Goal: Information Seeking & Learning: Learn about a topic

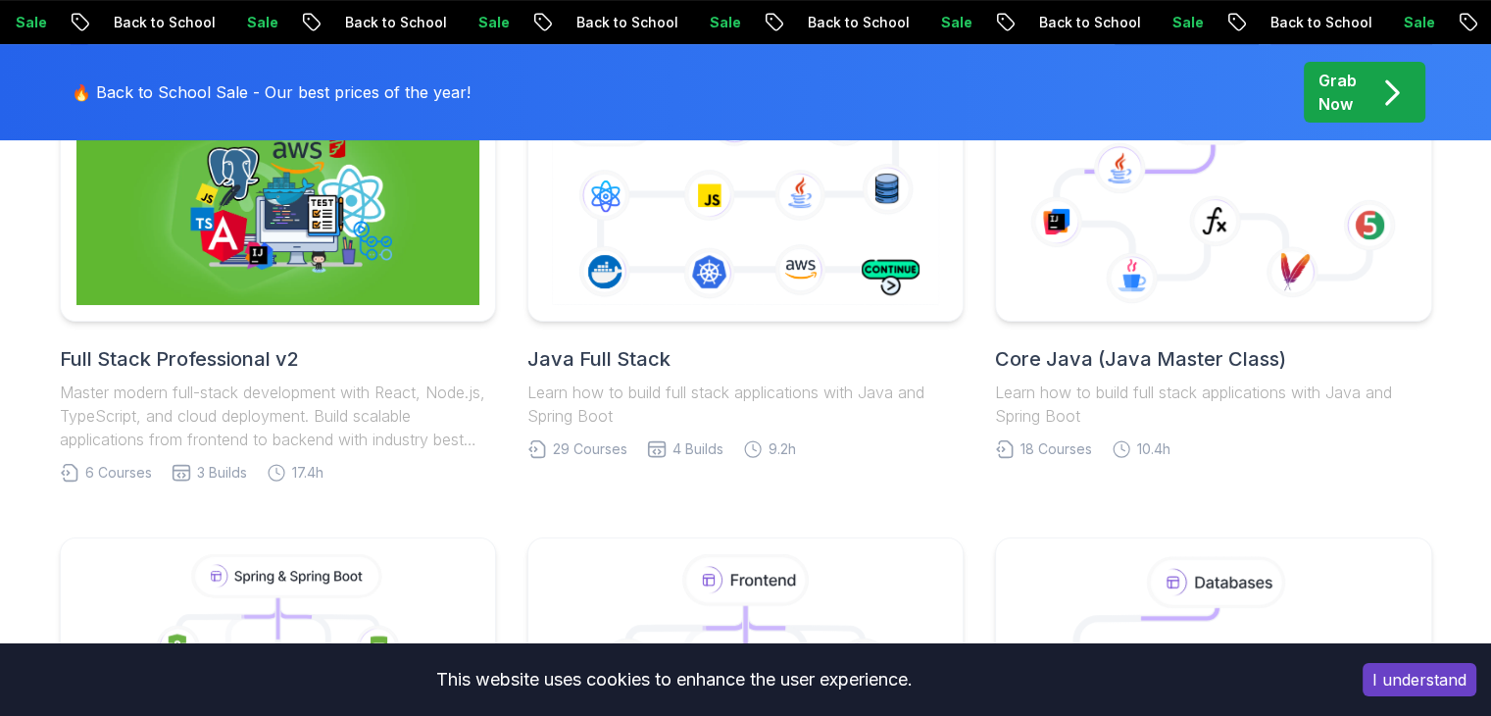
scroll to position [600, 0]
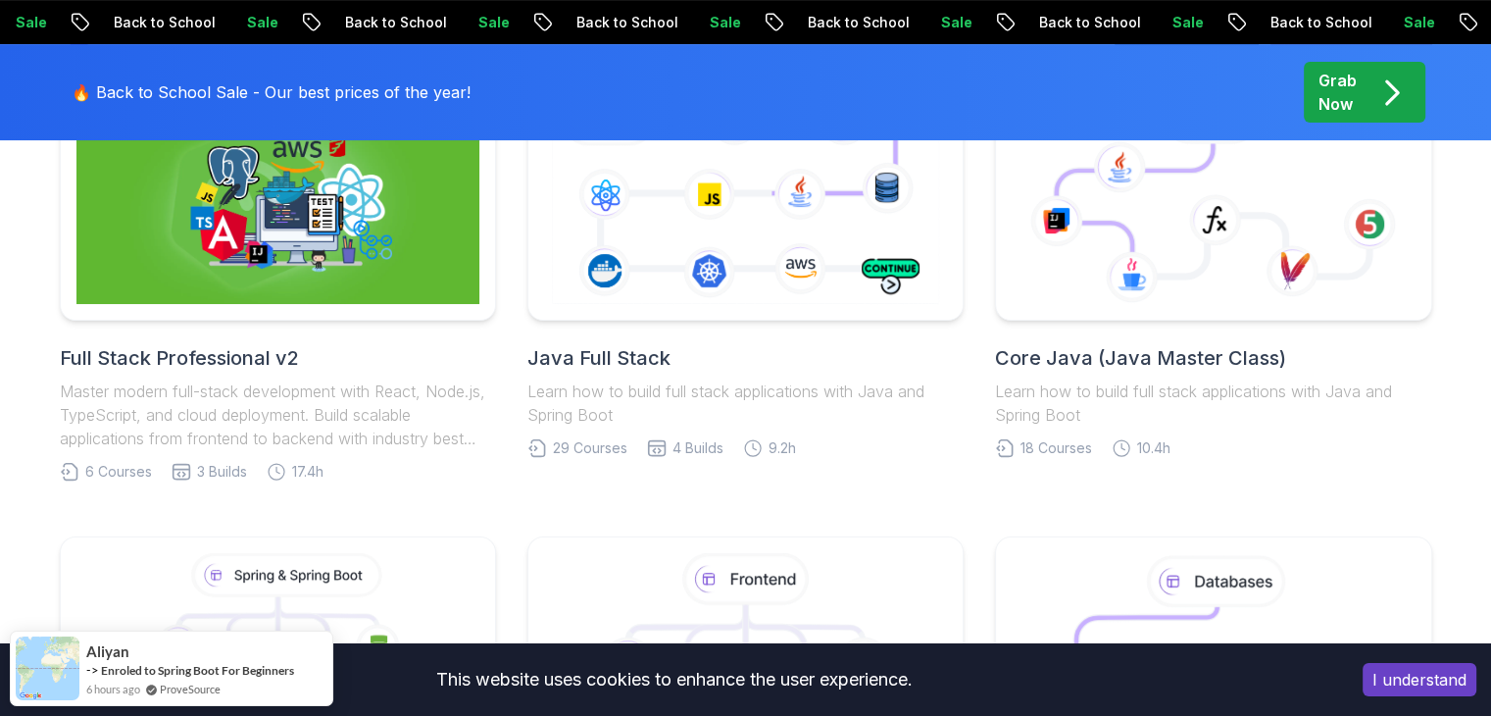
click at [261, 362] on h2 "Full Stack Professional v2" at bounding box center [278, 357] width 436 height 27
click at [638, 366] on h2 "Java Full Stack" at bounding box center [745, 357] width 436 height 27
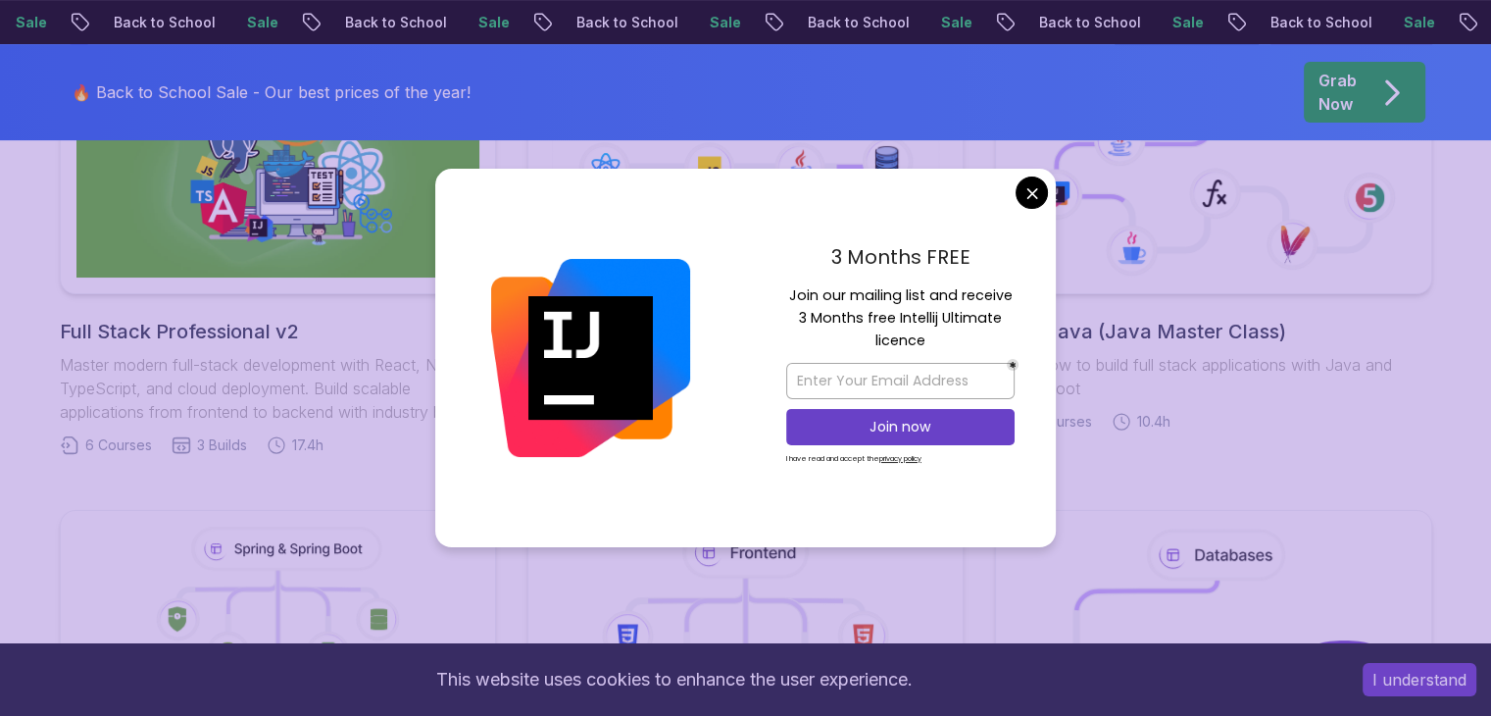
scroll to position [501, 0]
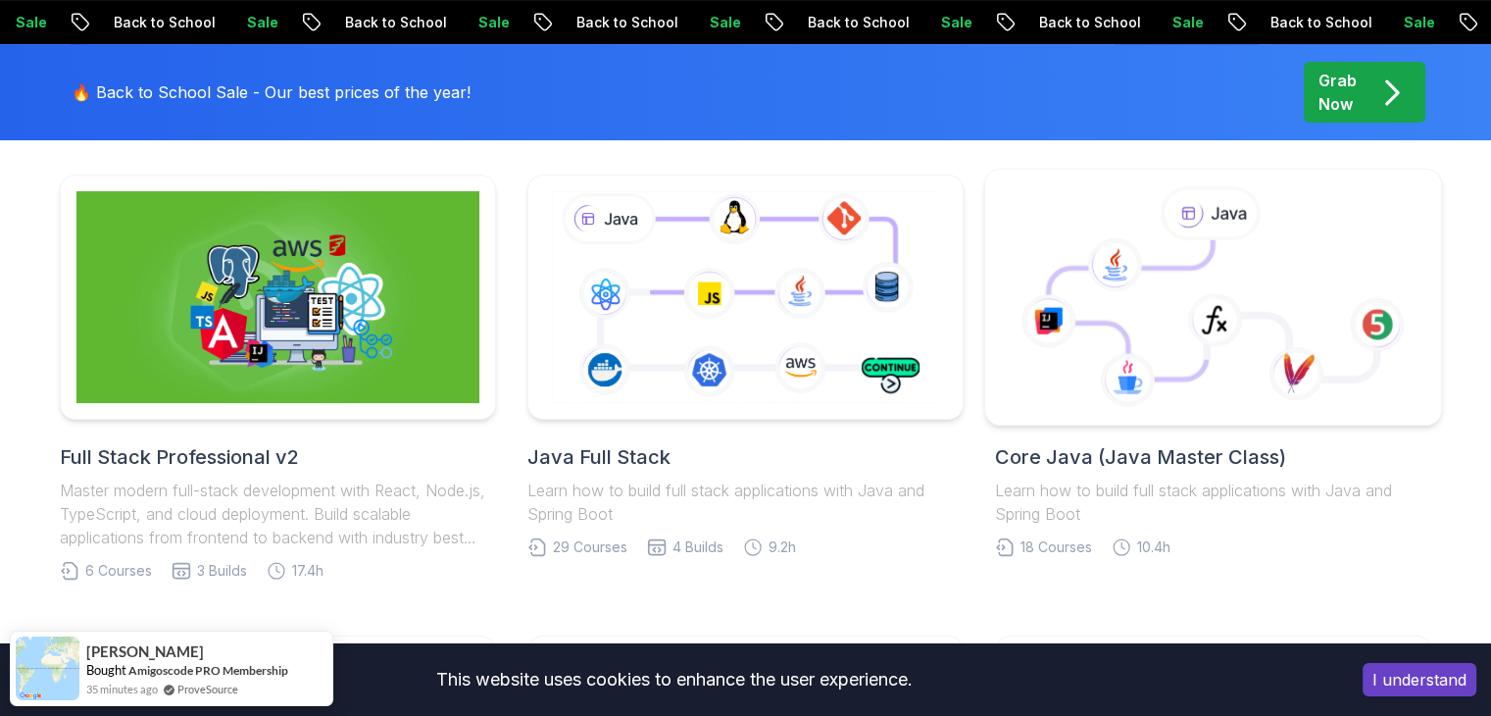
click at [1083, 459] on h2 "Core Java (Java Master Class)" at bounding box center [1213, 456] width 436 height 27
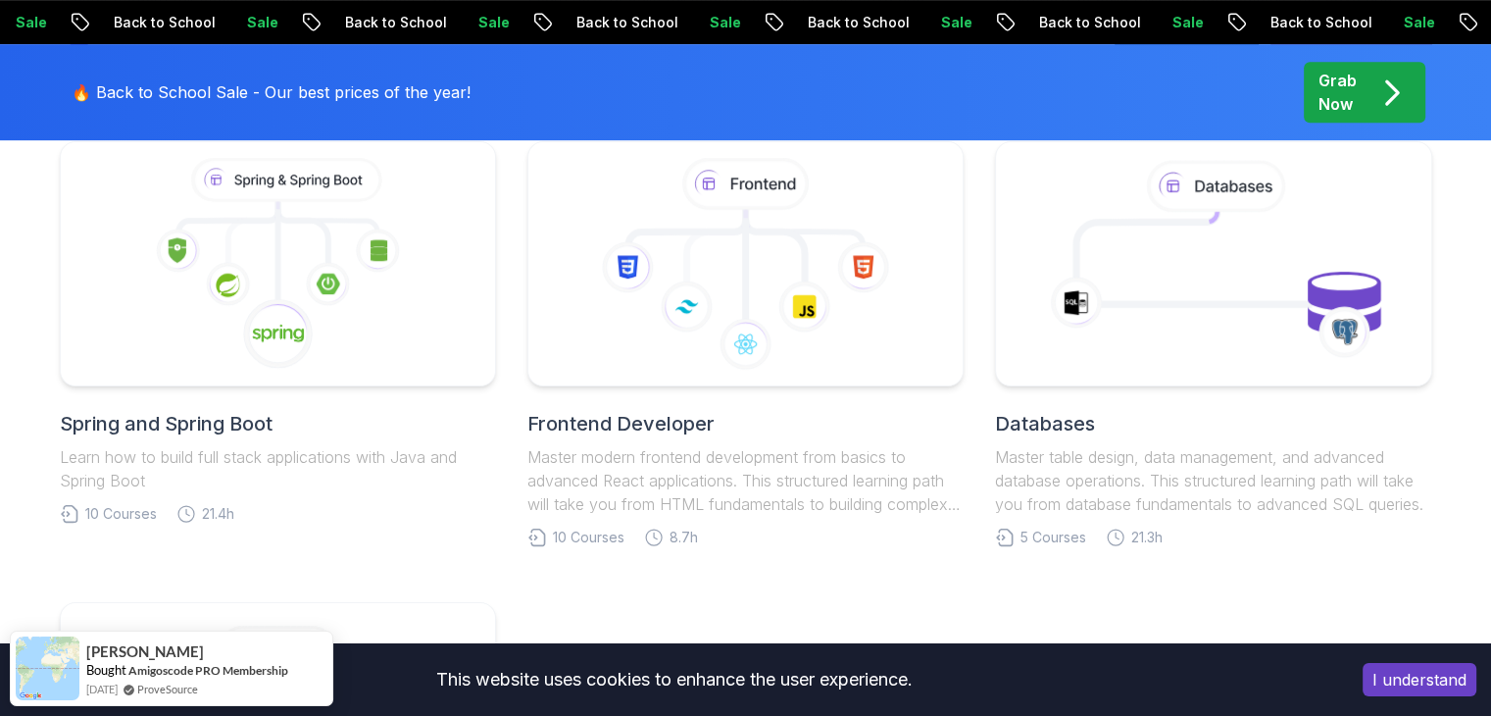
scroll to position [980, 0]
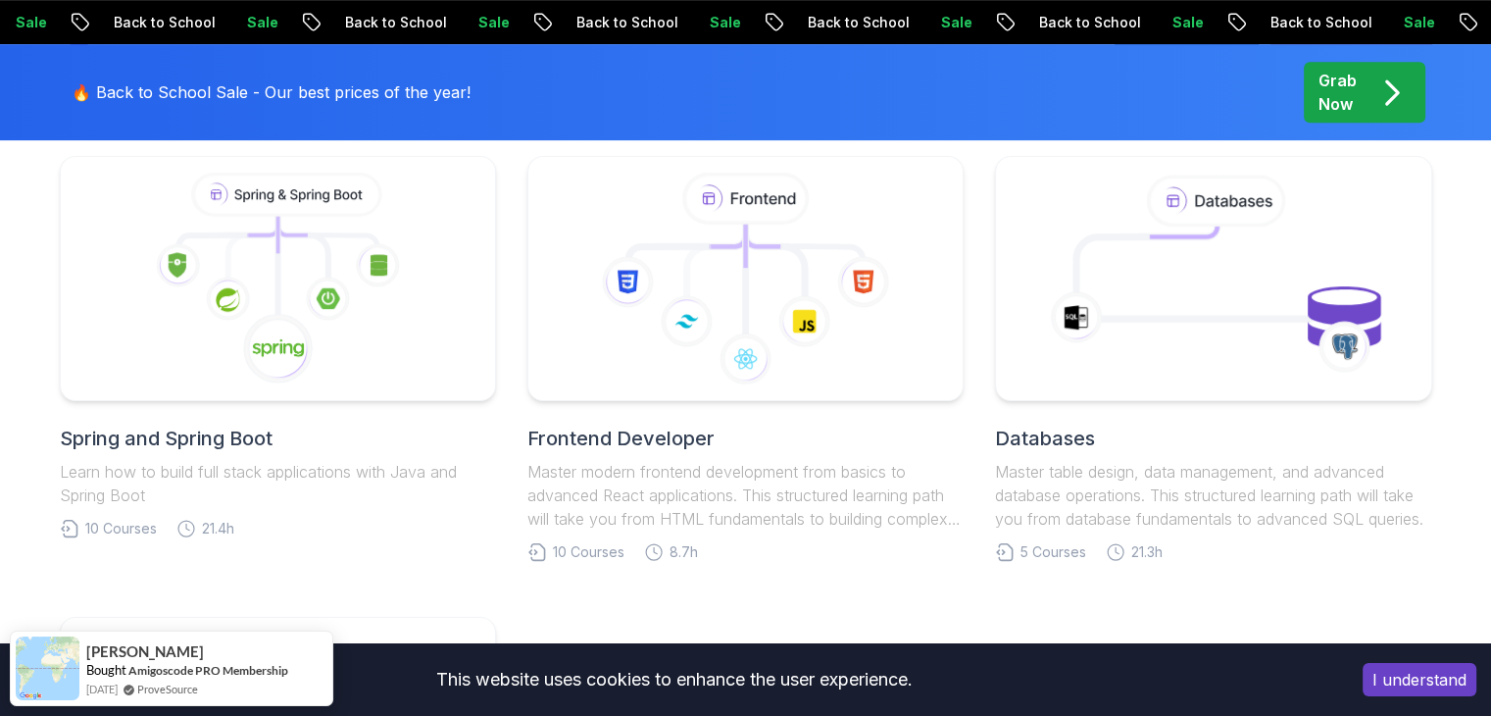
click at [1060, 445] on h2 "Databases" at bounding box center [1213, 438] width 436 height 27
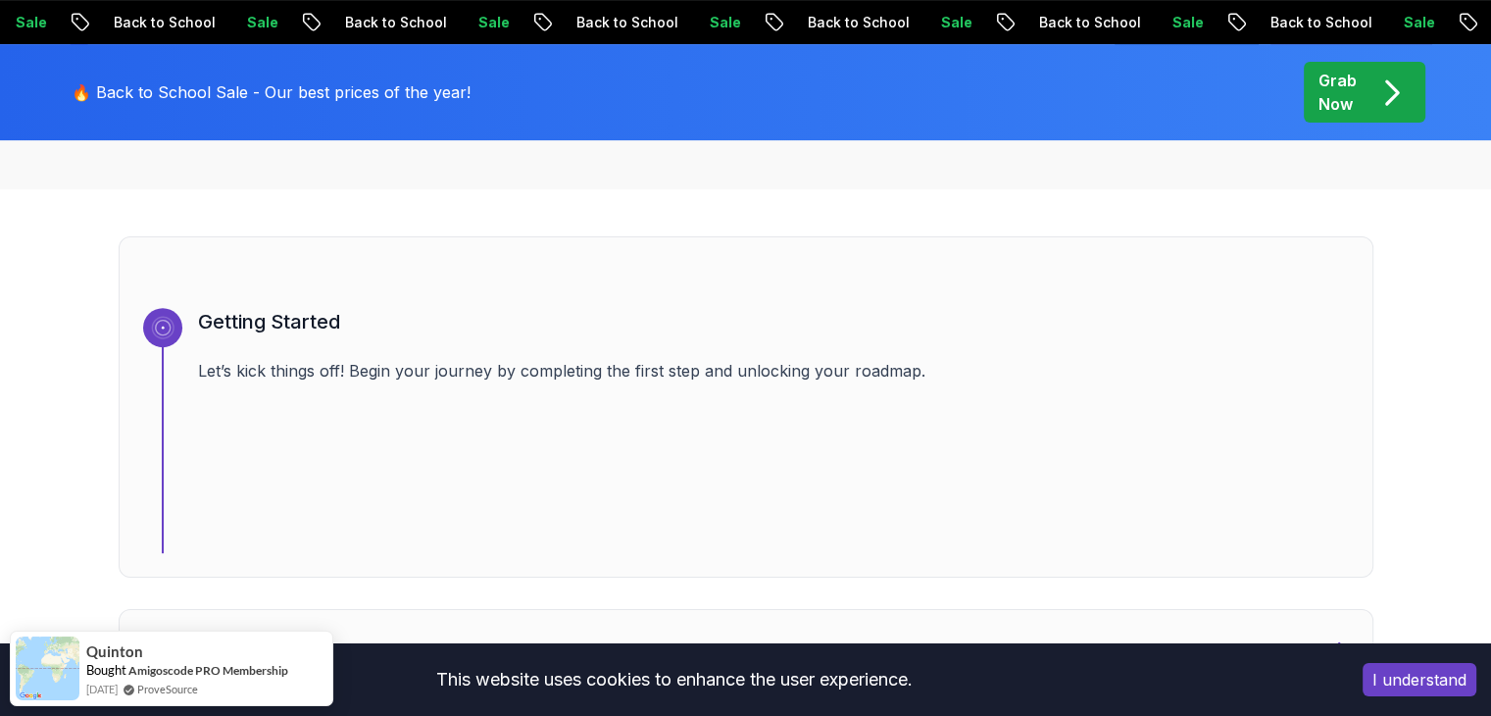
scroll to position [643, 0]
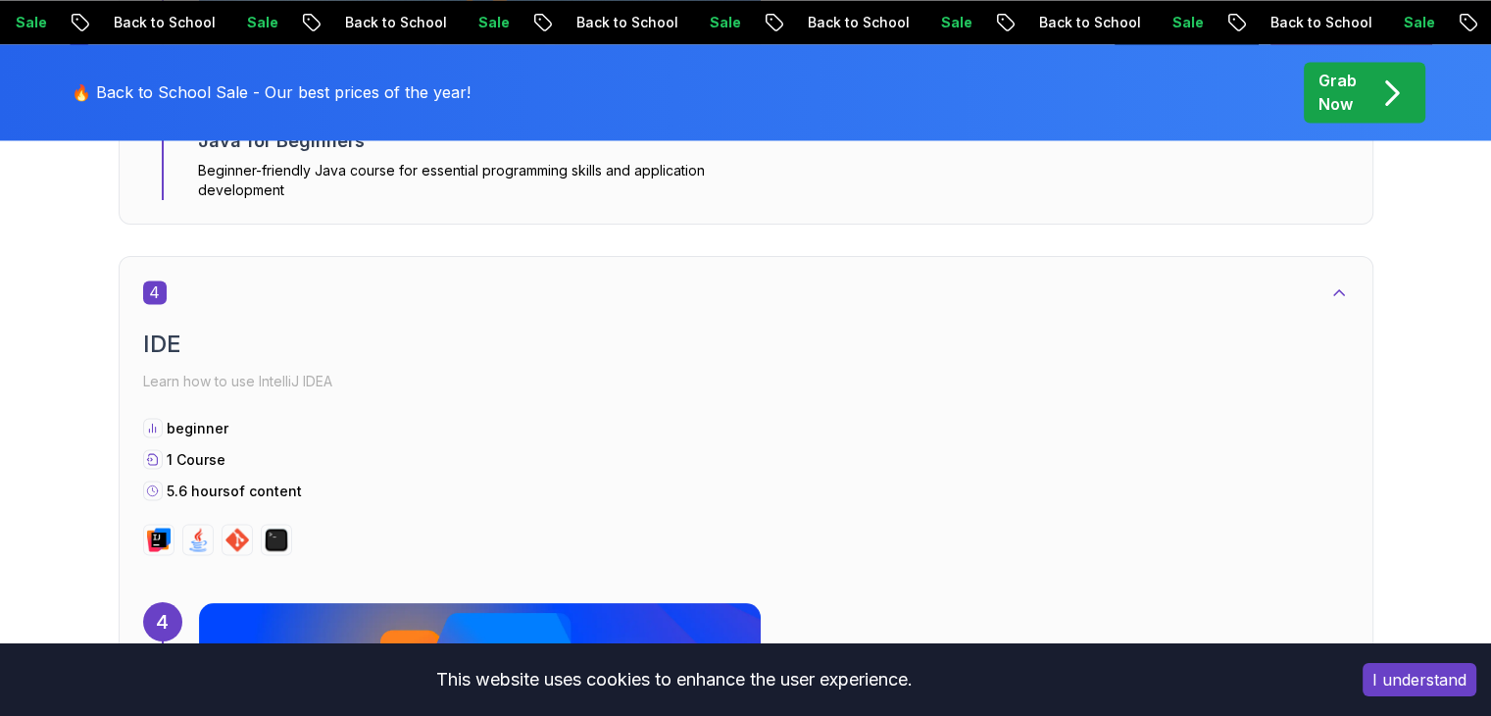
scroll to position [3273, 0]
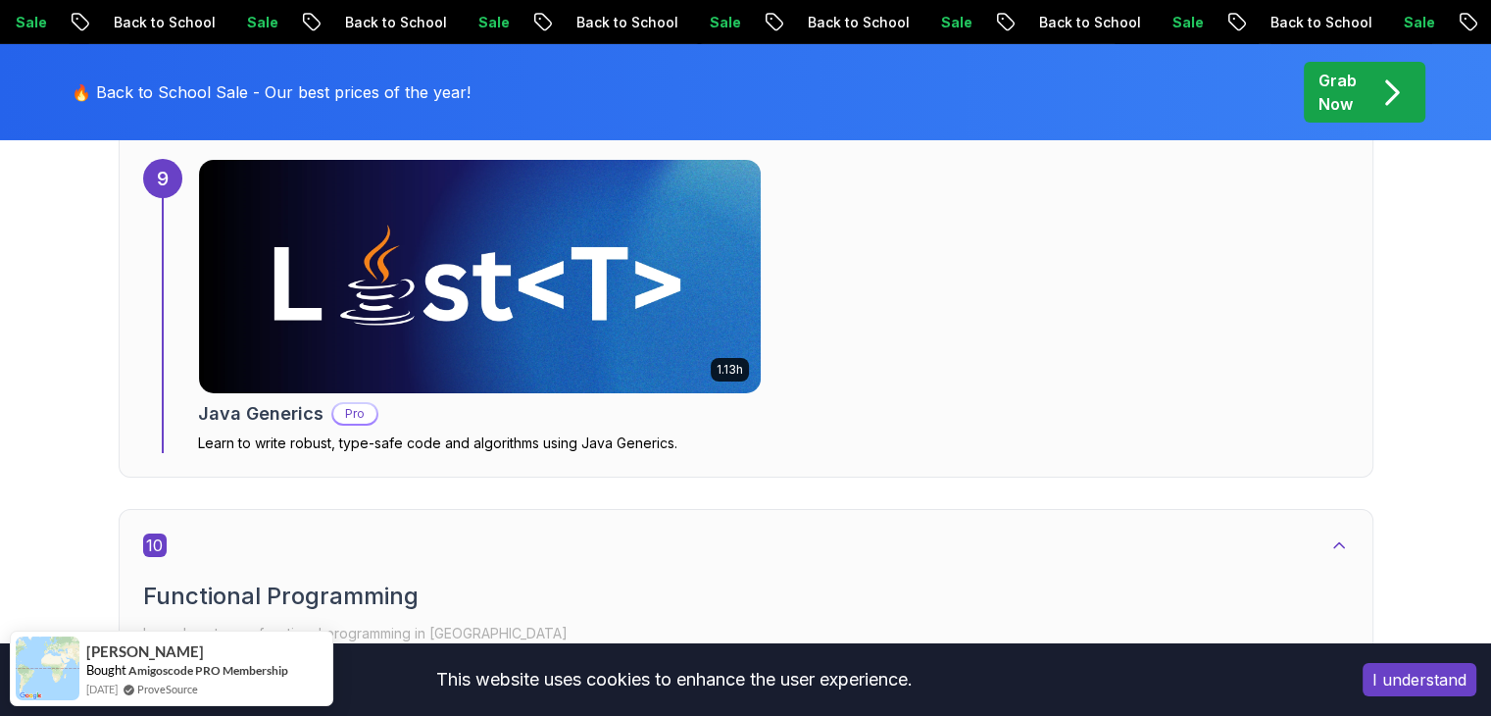
scroll to position [7016, 0]
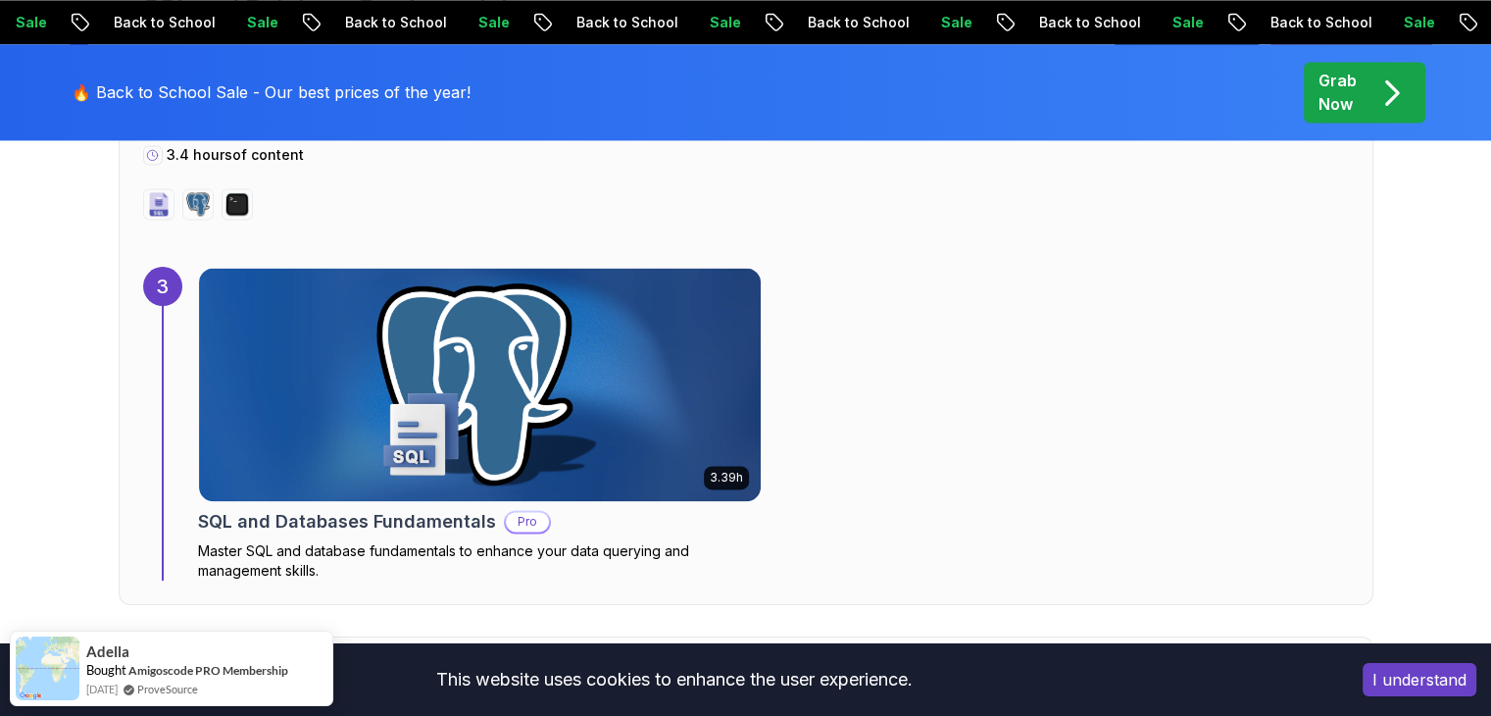
scroll to position [2730, 0]
